Goal: Task Accomplishment & Management: Complete application form

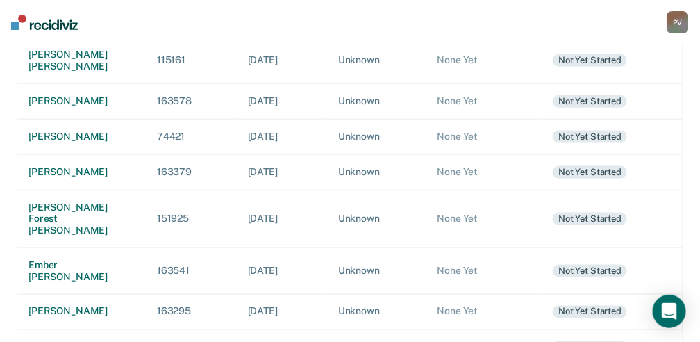
scroll to position [370, 0]
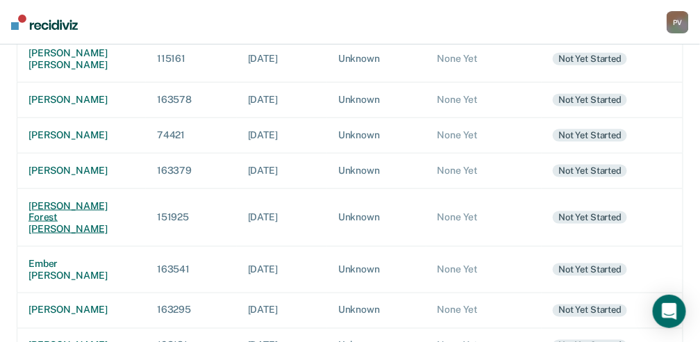
click at [78, 235] on div "[PERSON_NAME] forest [PERSON_NAME]" at bounding box center [81, 217] width 106 height 35
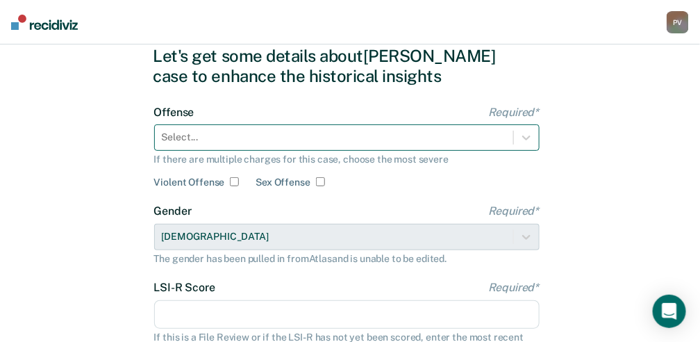
click at [218, 151] on div "Select..." at bounding box center [347, 137] width 386 height 26
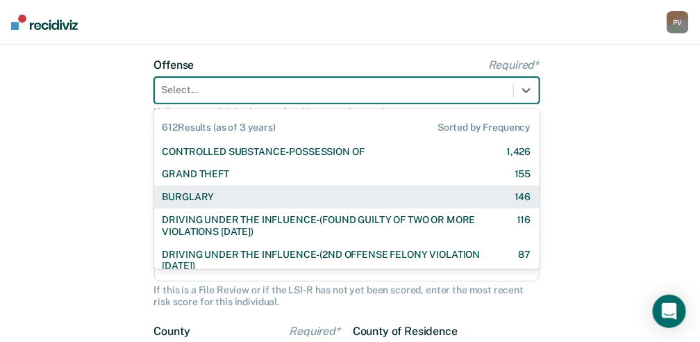
scroll to position [105, 0]
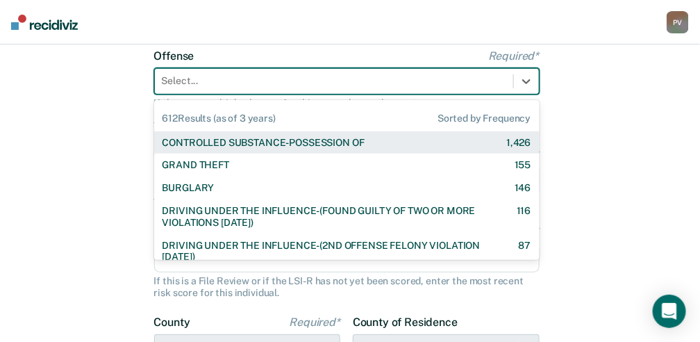
click at [236, 141] on div "CONTROLLED SUBSTANCE-POSSESSION OF" at bounding box center [264, 143] width 202 height 12
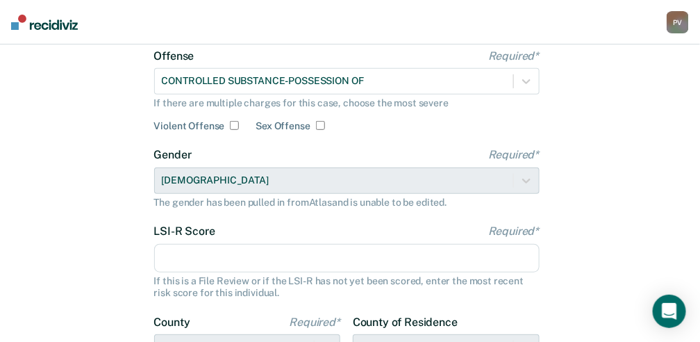
click at [220, 259] on input "LSI-R Score Required*" at bounding box center [347, 258] width 386 height 29
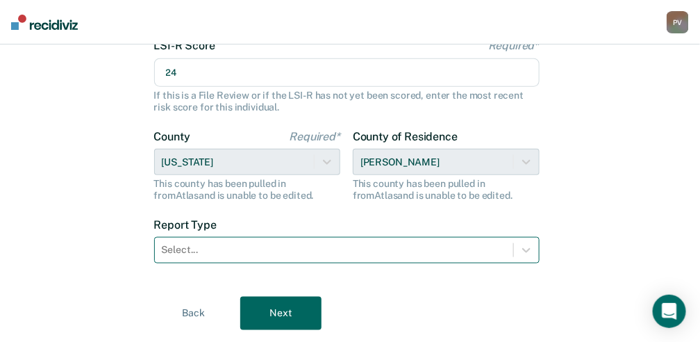
type input "24"
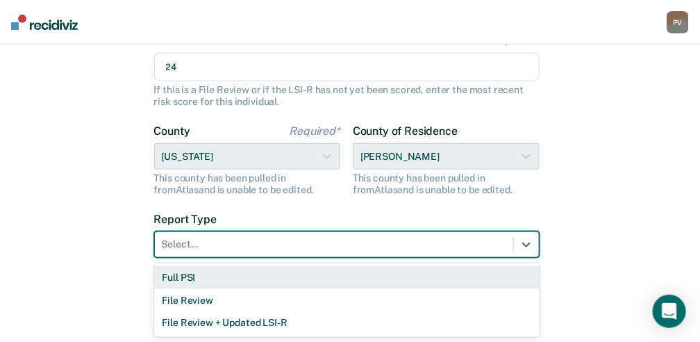
click at [223, 255] on div "Select..." at bounding box center [347, 244] width 386 height 26
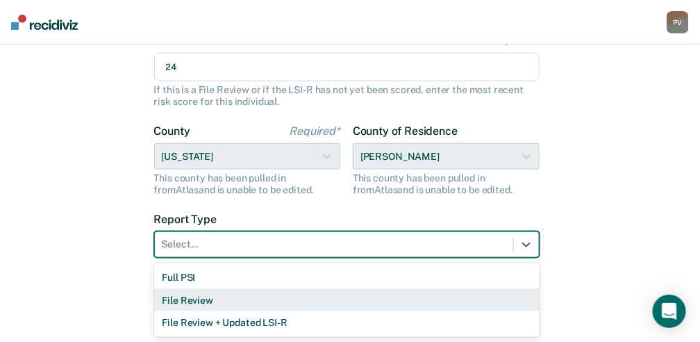
click at [214, 294] on div "File Review" at bounding box center [347, 300] width 386 height 23
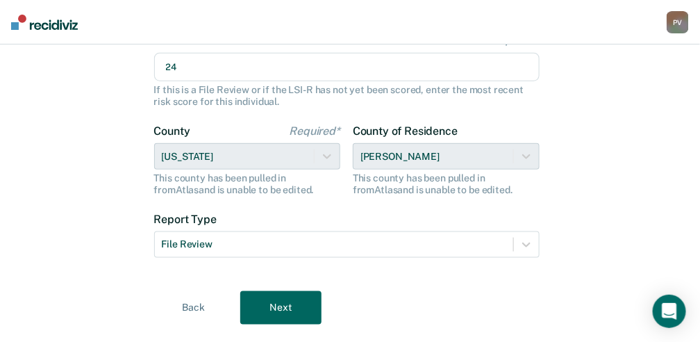
click at [295, 308] on button "Next" at bounding box center [280, 307] width 81 height 33
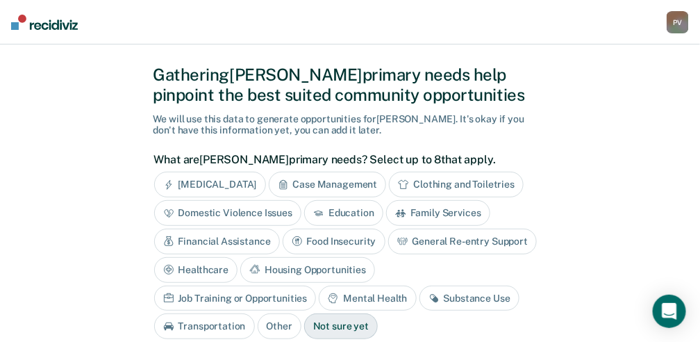
scroll to position [46, 0]
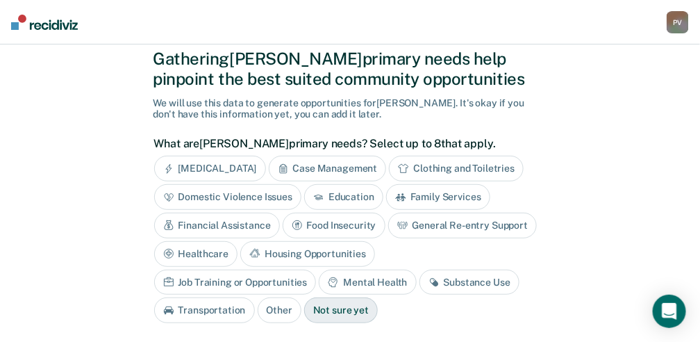
click at [420, 278] on div "Substance Use" at bounding box center [470, 283] width 100 height 26
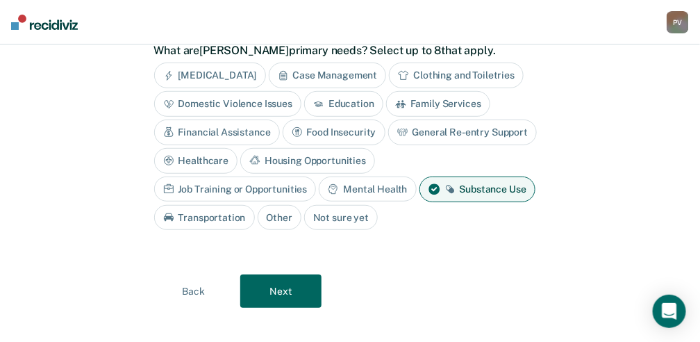
click at [265, 281] on button "Next" at bounding box center [280, 290] width 81 height 33
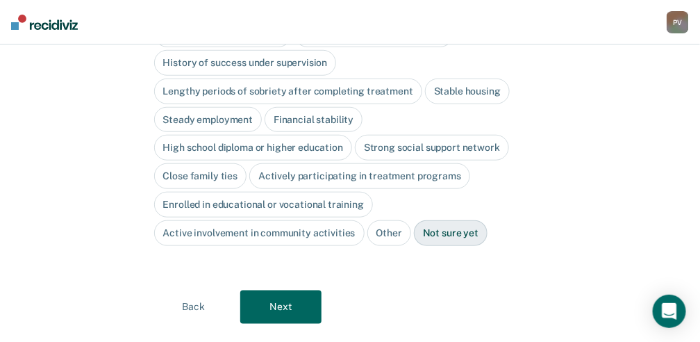
scroll to position [94, 0]
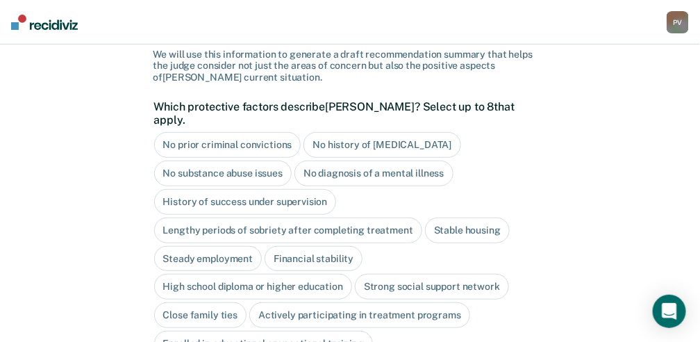
click at [392, 160] on div "No diagnosis of a mental illness" at bounding box center [374, 173] width 159 height 26
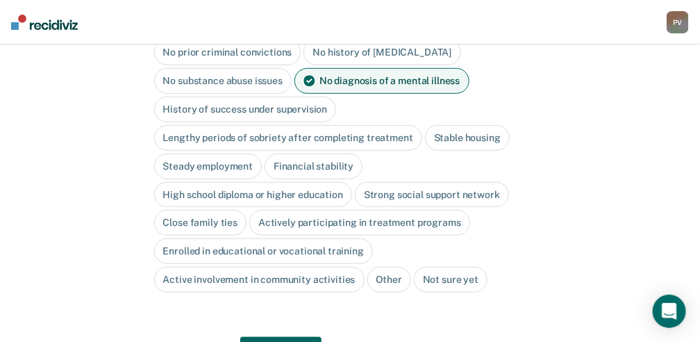
scroll to position [233, 0]
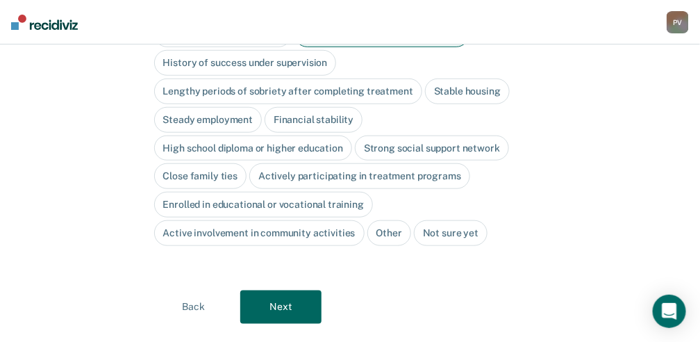
click at [285, 290] on button "Next" at bounding box center [280, 306] width 81 height 33
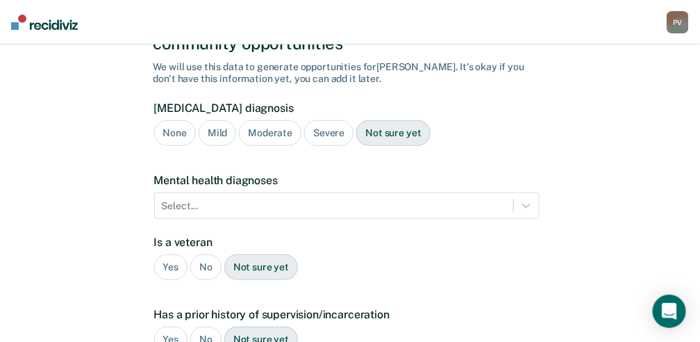
scroll to position [95, 0]
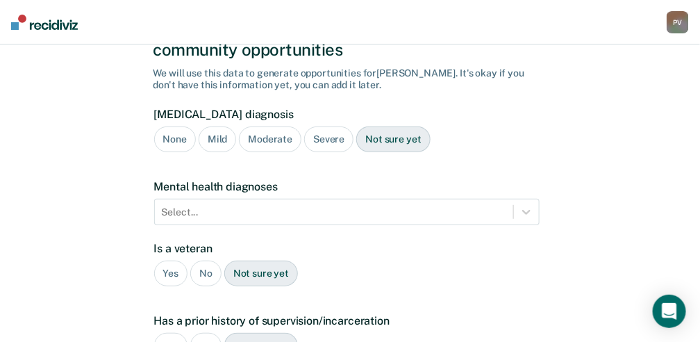
click at [402, 127] on div "Not sure yet" at bounding box center [393, 139] width 74 height 26
click at [197, 260] on div "No" at bounding box center [205, 273] width 31 height 26
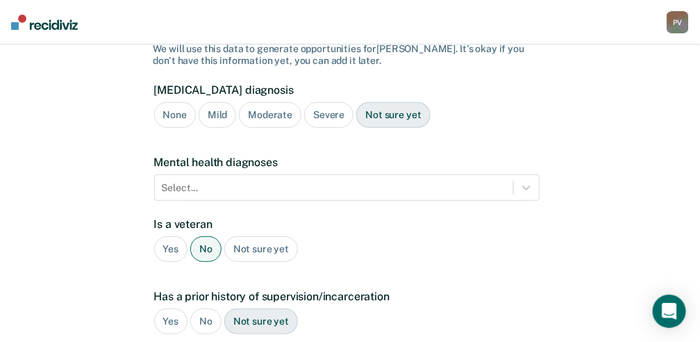
scroll to position [142, 0]
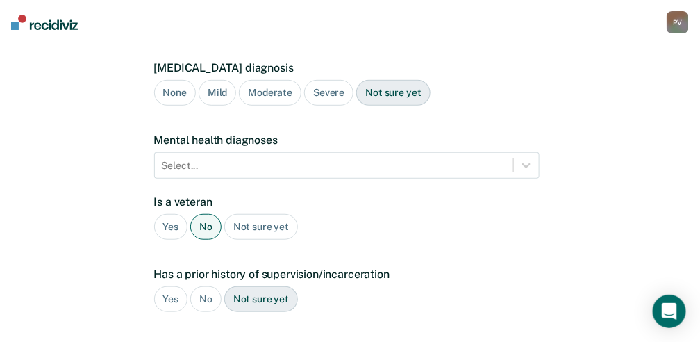
click at [171, 286] on div "Yes" at bounding box center [171, 299] width 34 height 26
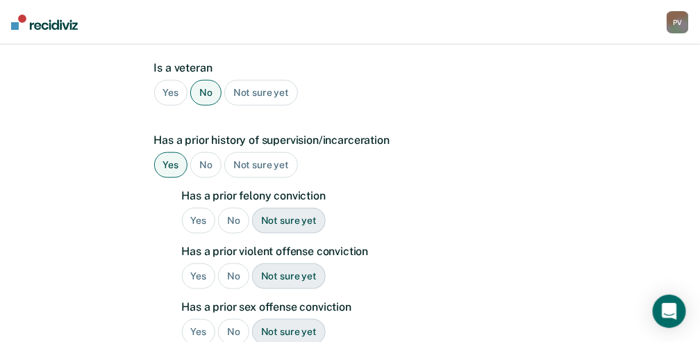
scroll to position [281, 0]
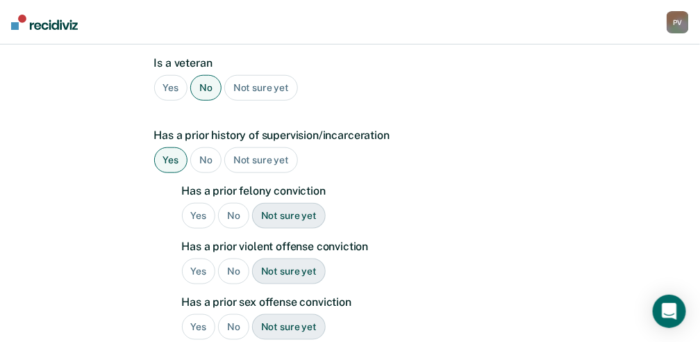
click at [205, 203] on div "Yes" at bounding box center [199, 216] width 34 height 26
click at [236, 258] on div "No" at bounding box center [233, 271] width 31 height 26
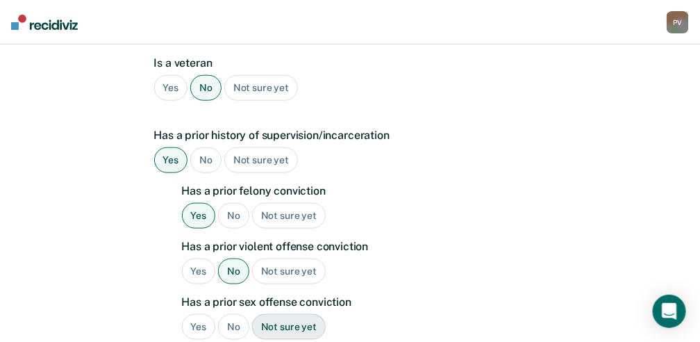
click at [239, 314] on div "No" at bounding box center [233, 327] width 31 height 26
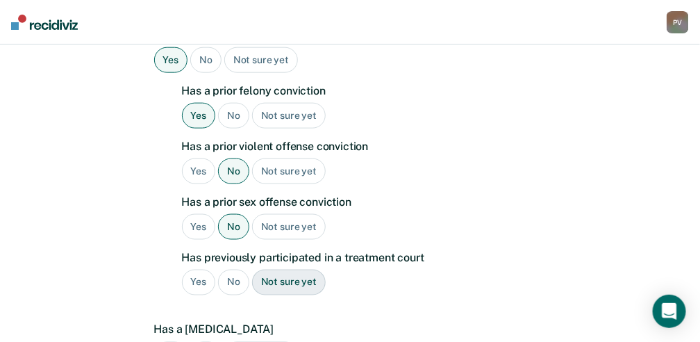
scroll to position [420, 0]
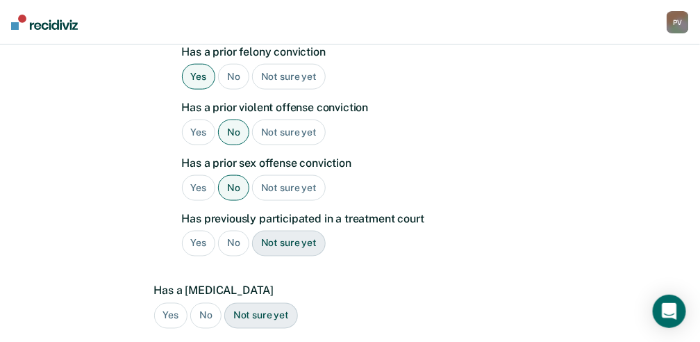
click at [230, 231] on div "No" at bounding box center [233, 244] width 31 height 26
click at [215, 303] on div "No" at bounding box center [205, 316] width 31 height 26
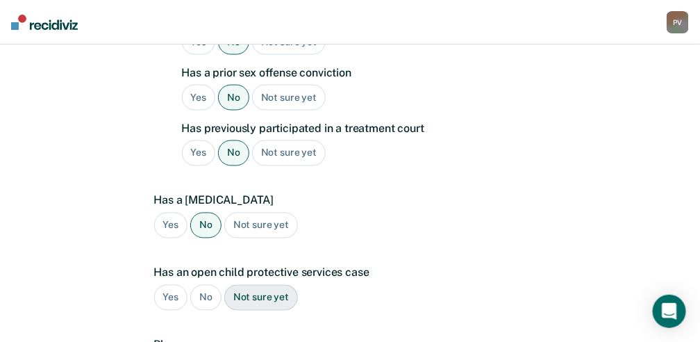
scroll to position [558, 0]
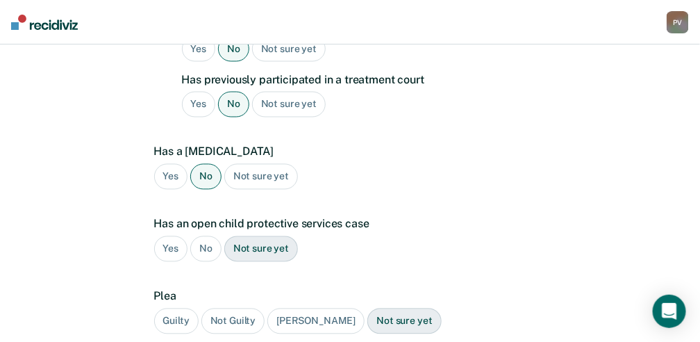
click at [256, 236] on div "Not sure yet" at bounding box center [261, 249] width 74 height 26
click at [181, 308] on div "Guilty" at bounding box center [176, 321] width 44 height 26
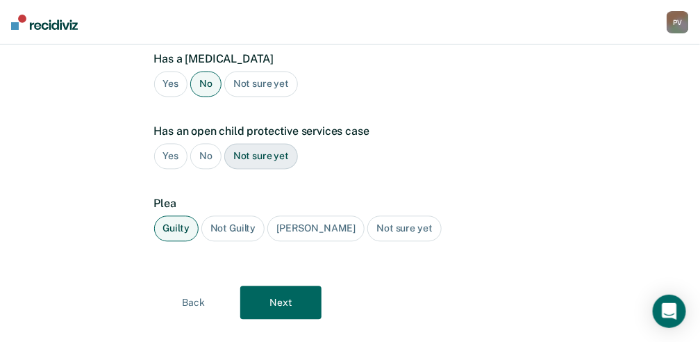
scroll to position [652, 0]
click at [303, 285] on button "Next" at bounding box center [280, 301] width 81 height 33
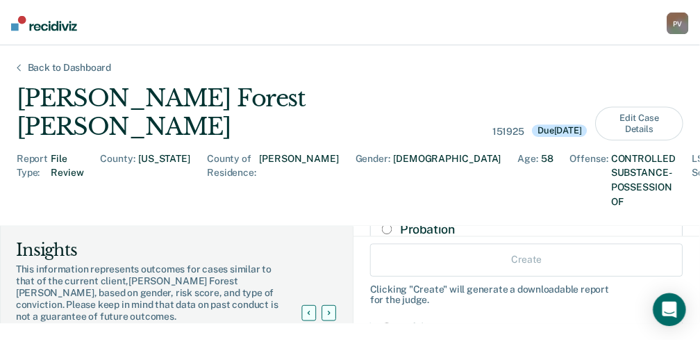
scroll to position [139, 0]
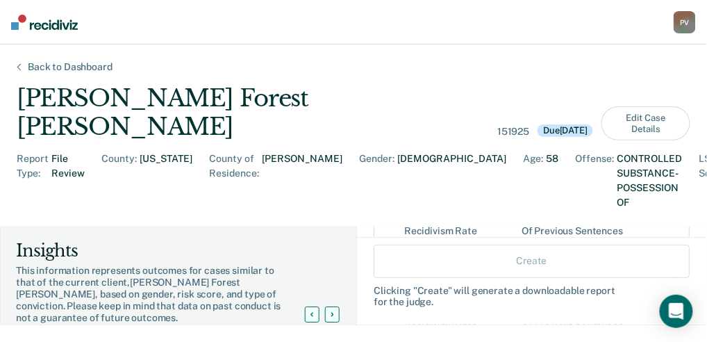
click at [386, 267] on input "Rider" at bounding box center [391, 272] width 10 height 11
radio input "true"
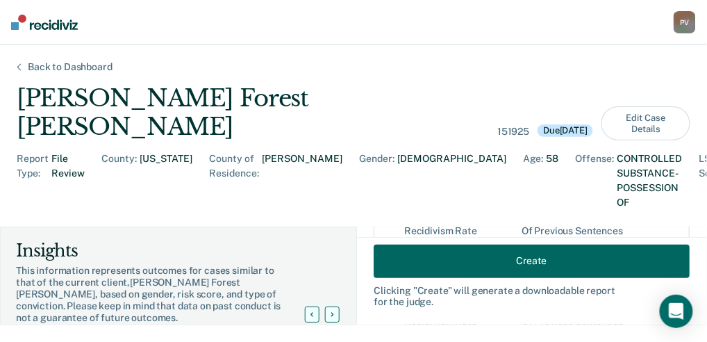
click at [456, 263] on button "Create" at bounding box center [532, 260] width 316 height 33
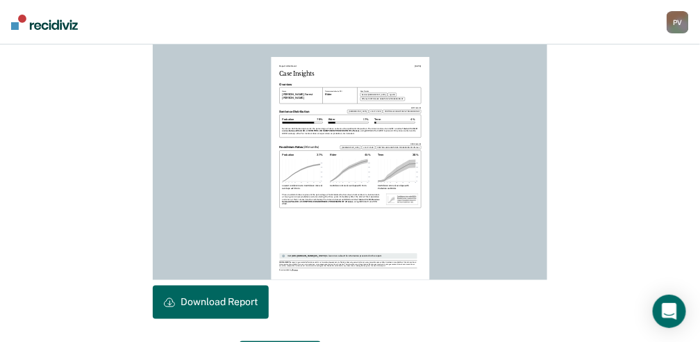
scroll to position [417, 0]
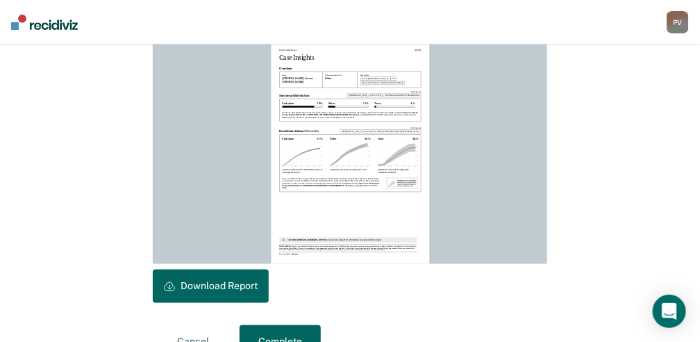
click at [197, 287] on button "Download Report" at bounding box center [211, 286] width 116 height 33
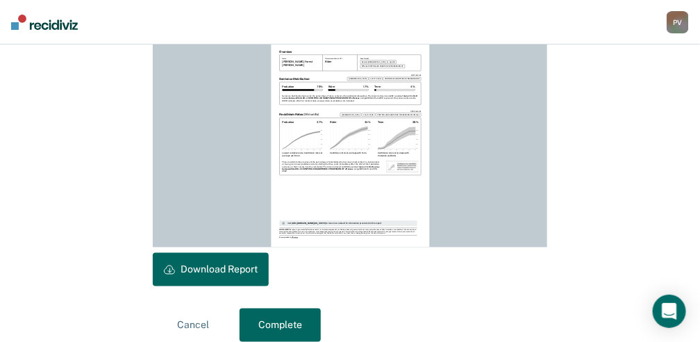
scroll to position [450, 0]
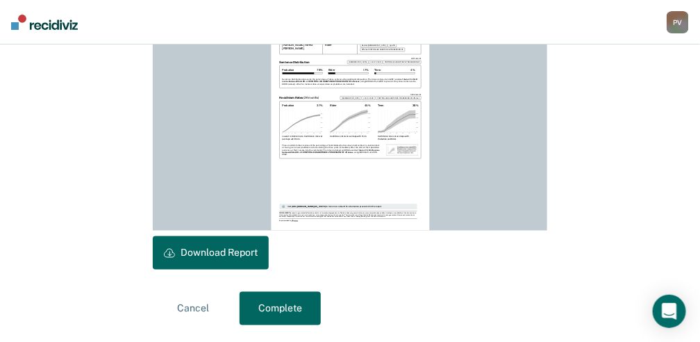
click at [281, 315] on button "Complete" at bounding box center [280, 308] width 81 height 33
